Goal: Register for event/course

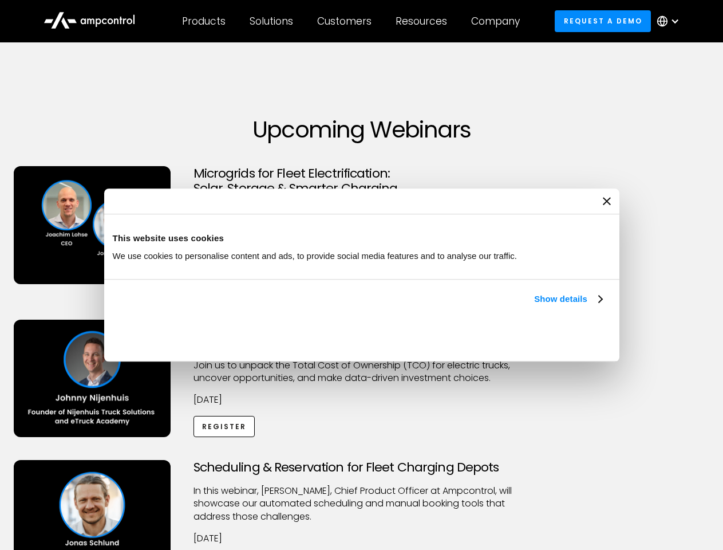
click at [534, 306] on link "Show details" at bounding box center [568, 299] width 68 height 14
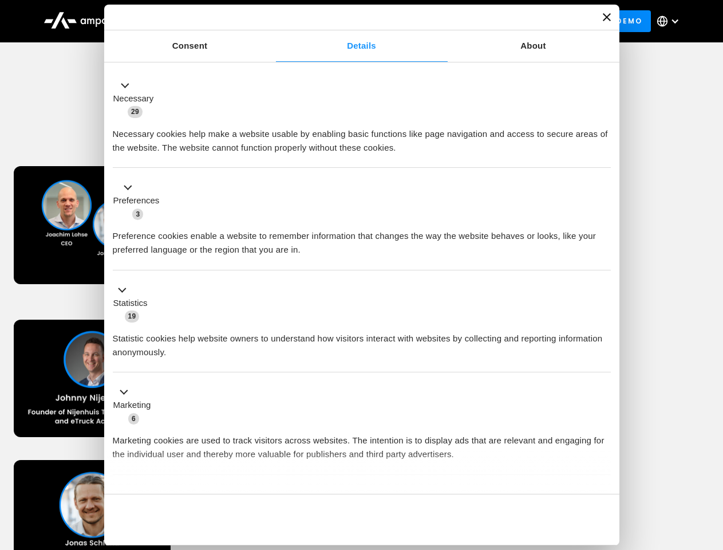
click at [604, 155] on div "Necessary cookies help make a website usable by enabling basic functions like p…" at bounding box center [362, 137] width 498 height 36
click at [711, 462] on div "Scheduling & Reservation for Fleet Charging Depots ​In this webinar, [PERSON_NA…" at bounding box center [361, 530] width 719 height 141
click at [352, 21] on div "Customers" at bounding box center [344, 21] width 54 height 13
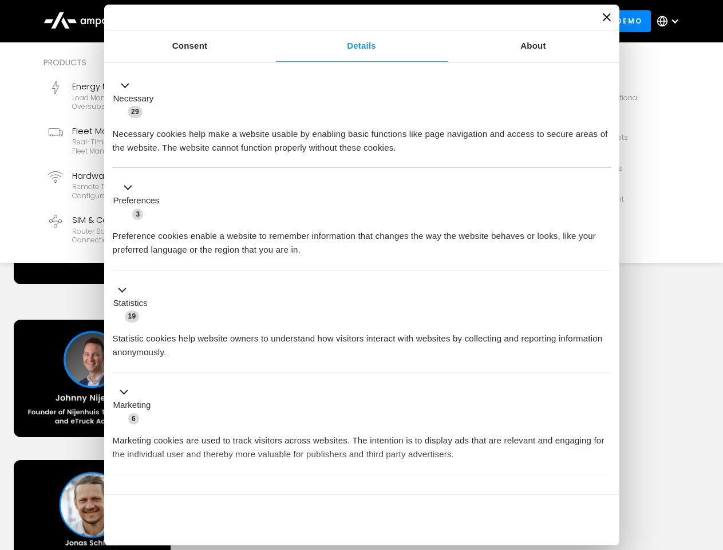
click at [203, 21] on div "Products" at bounding box center [204, 21] width 44 height 13
click at [272, 21] on div "Solutions" at bounding box center [272, 21] width 44 height 13
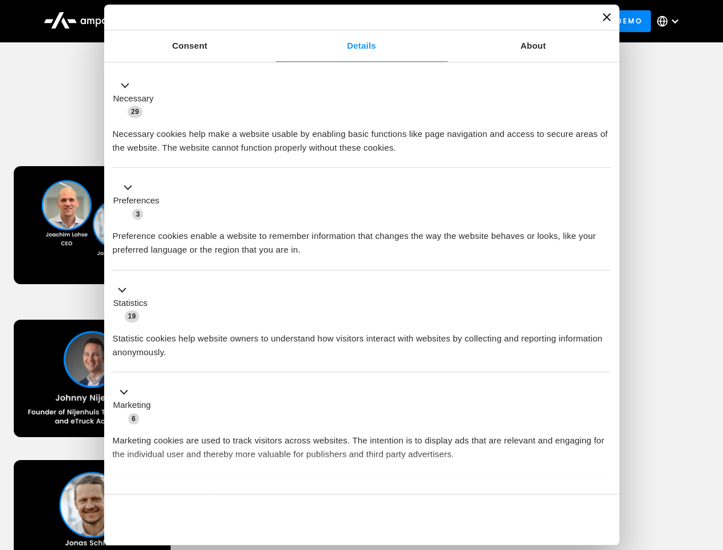
click at [346, 21] on div "Customers" at bounding box center [344, 21] width 54 height 13
click at [424, 21] on div "Resources" at bounding box center [422, 21] width 52 height 13
click at [499, 21] on div "Company" at bounding box center [495, 21] width 49 height 13
click at [671, 21] on div at bounding box center [675, 21] width 9 height 9
